Goal: Task Accomplishment & Management: Use online tool/utility

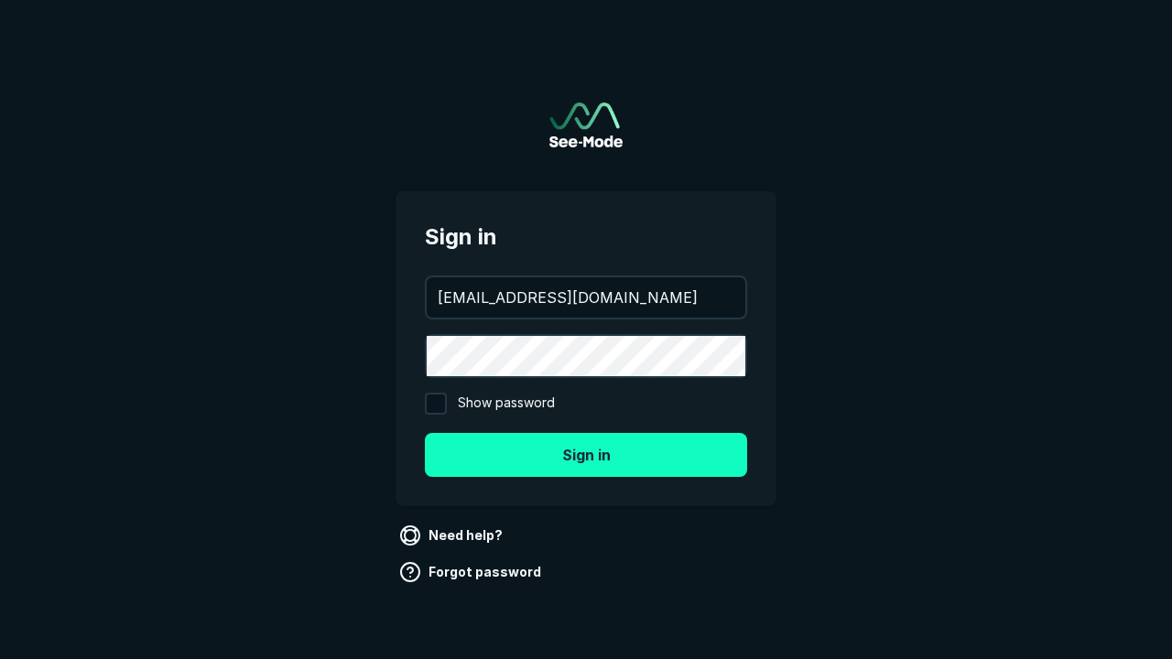
click at [586, 454] on button "Sign in" at bounding box center [586, 455] width 322 height 44
